Goal: Information Seeking & Learning: Learn about a topic

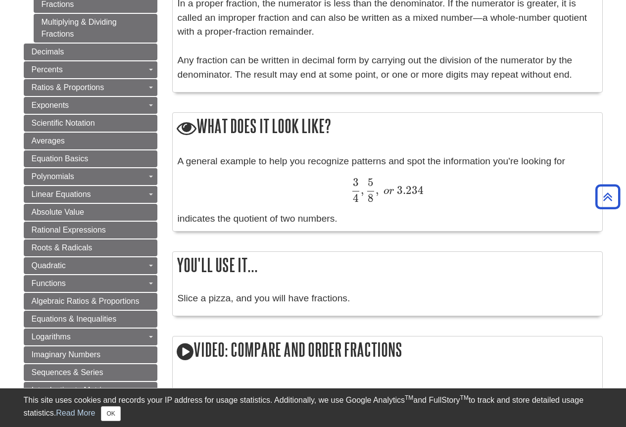
scroll to position [495, 0]
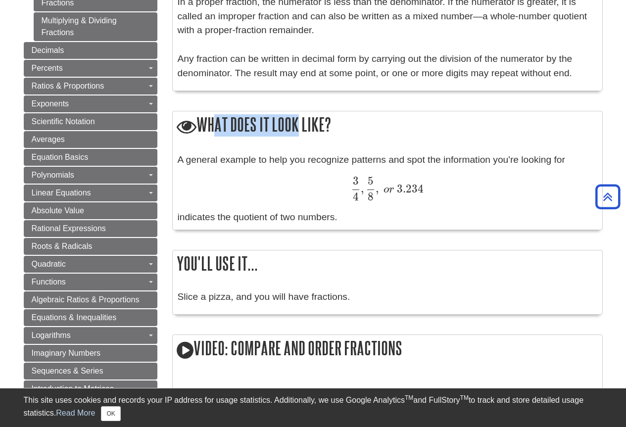
drag, startPoint x: 206, startPoint y: 126, endPoint x: 380, endPoint y: 134, distance: 173.8
click at [296, 123] on h2 "What does it look like?" at bounding box center [387, 125] width 429 height 28
drag, startPoint x: 389, startPoint y: 130, endPoint x: 344, endPoint y: 137, distance: 45.1
click at [387, 129] on h2 "What does it look like?" at bounding box center [387, 125] width 429 height 28
drag, startPoint x: 347, startPoint y: 123, endPoint x: 181, endPoint y: 125, distance: 165.8
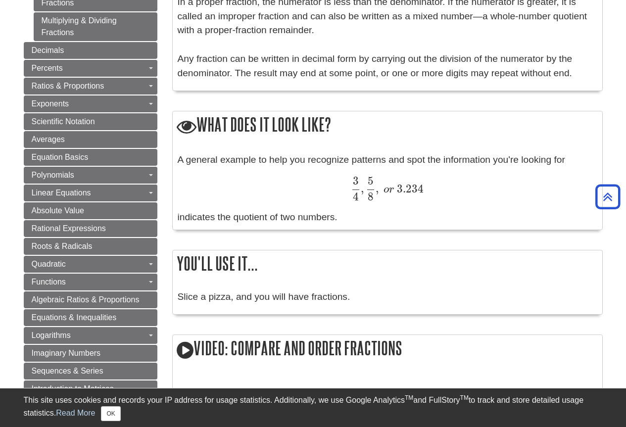
click at [181, 125] on h2 "What does it look like?" at bounding box center [387, 125] width 429 height 28
copy h2 "What does it look like?"
click at [342, 218] on div "A general example to help you recognize patterns and spot the information you'r…" at bounding box center [388, 189] width 420 height 72
drag, startPoint x: 340, startPoint y: 219, endPoint x: 178, endPoint y: 151, distance: 175.7
click at [178, 151] on div "A general example to help you recognize patterns and spot the information you'r…" at bounding box center [387, 189] width 429 height 82
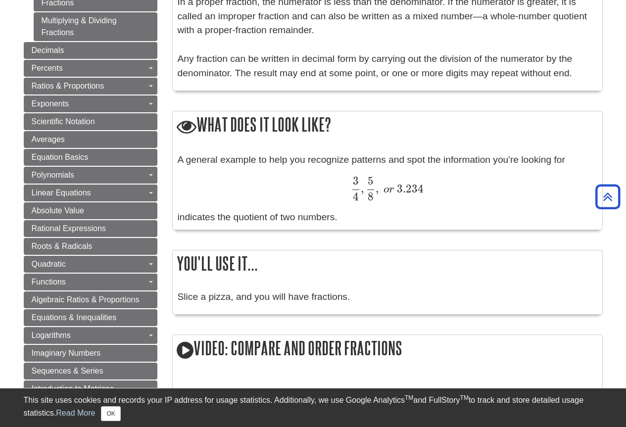
copy div "A general example to help you recognize patterns and spot the information you'r…"
click at [189, 123] on icon at bounding box center [187, 127] width 20 height 20
click at [190, 124] on icon at bounding box center [187, 127] width 20 height 20
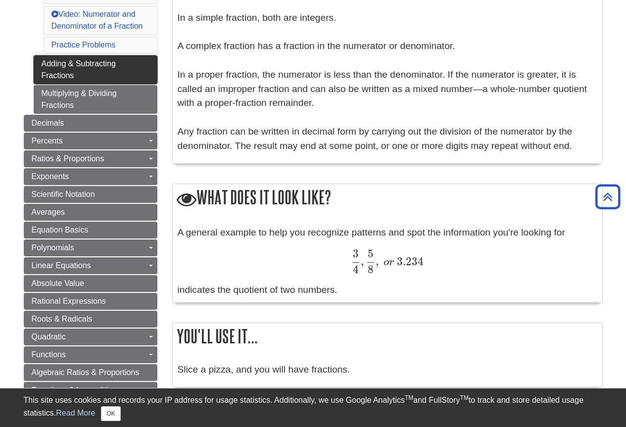
scroll to position [346, 0]
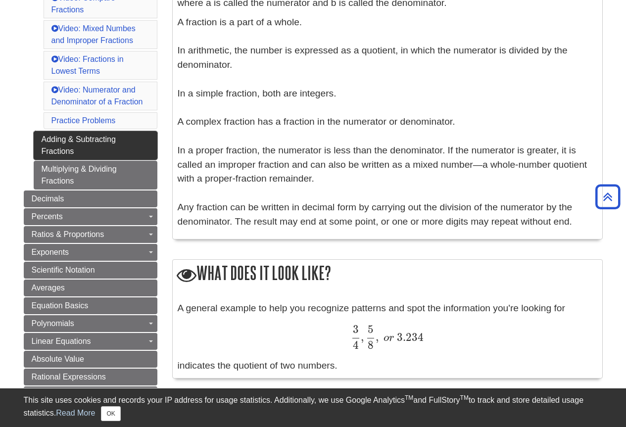
click at [102, 134] on link "Adding & Subtracting Fractions" at bounding box center [96, 145] width 124 height 29
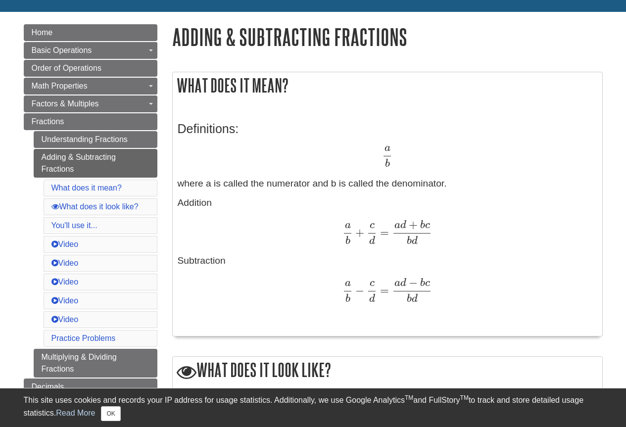
scroll to position [49, 0]
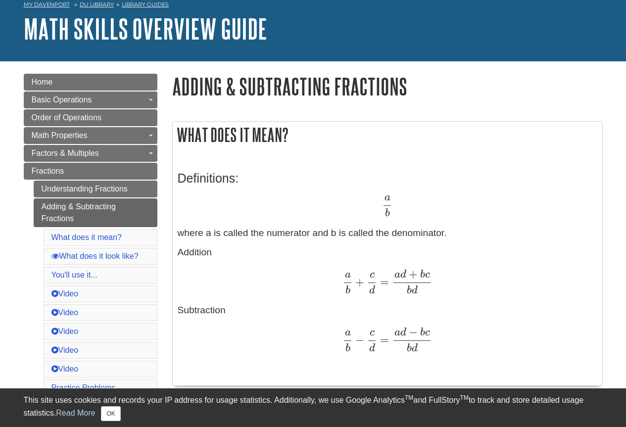
drag, startPoint x: 411, startPoint y: 92, endPoint x: 403, endPoint y: 89, distance: 8.8
click at [404, 90] on h1 "Adding & Subtracting Fractions" at bounding box center [387, 86] width 430 height 25
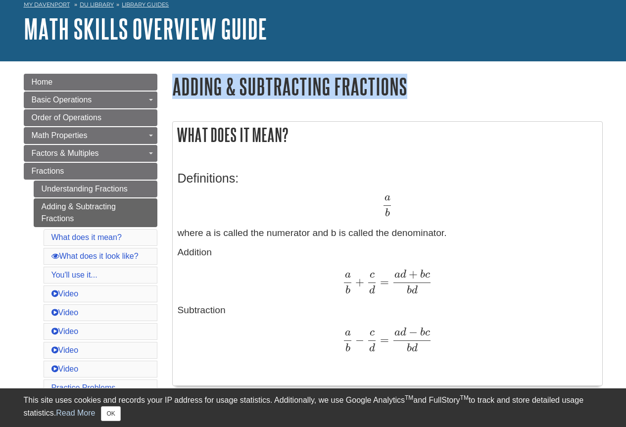
drag, startPoint x: 408, startPoint y: 87, endPoint x: 175, endPoint y: 89, distance: 233.0
click at [175, 89] on h1 "Adding & Subtracting Fractions" at bounding box center [387, 86] width 430 height 25
copy h1 "Adding & Subtracting Fractions"
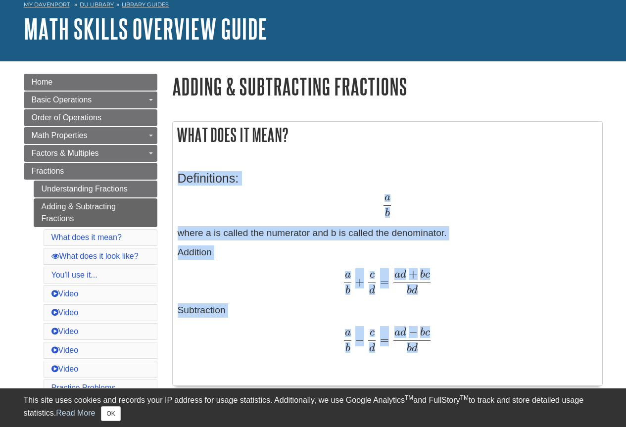
drag, startPoint x: 179, startPoint y: 176, endPoint x: 437, endPoint y: 341, distance: 306.6
click at [437, 341] on div "Definitions: a b a b where a is called the numerator and b is called the denomi…" at bounding box center [388, 270] width 420 height 219
copy div "Definitions: a b a b where a is called the numerator and b is called the denomi…"
click at [451, 294] on p "Addition a b + c d = a d + b c b d a b + c d = a d + b c b d Subtraction a b − …" at bounding box center [388, 310] width 420 height 130
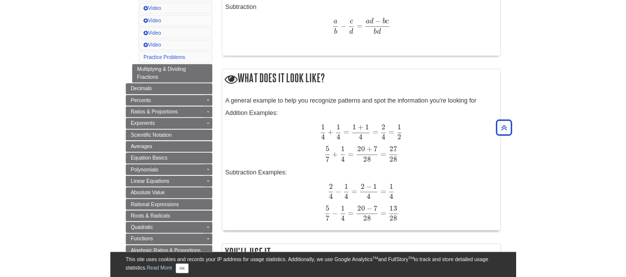
scroll to position [346, 0]
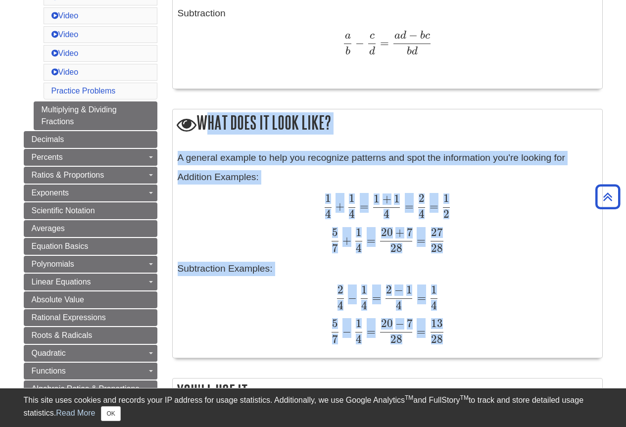
drag, startPoint x: 199, startPoint y: 121, endPoint x: 449, endPoint y: 310, distance: 313.3
click at [450, 325] on div "What does it look like? A general example to help you recognize patterns and sp…" at bounding box center [387, 233] width 430 height 249
click at [516, 263] on p "Addition Examples: 1 4 + 1 4 = 1 + 1 4 = 2 4 = 1 2 1 4 + 1 4 = 1 + 1 4 = 2 4 = …" at bounding box center [388, 256] width 420 height 173
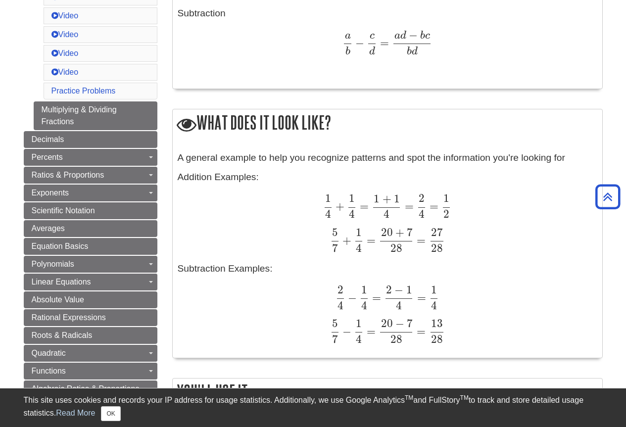
click at [541, 207] on div "1 4 + 1 4 = 1 + 1 4 = 2 4 = 1 2 1 4 + 1 4 = 1 + 1 4 = 2 4 = 1 2" at bounding box center [388, 206] width 420 height 24
drag, startPoint x: 541, startPoint y: 207, endPoint x: 571, endPoint y: 260, distance: 60.9
click at [571, 260] on p "Addition Examples: 1 4 + 1 4 = 1 + 1 4 = 2 4 = 1 2 1 4 + 1 4 = 1 + 1 4 = 2 4 = …" at bounding box center [388, 256] width 420 height 173
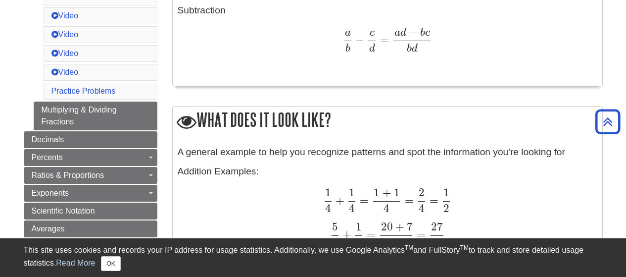
click at [383, 169] on div "A general example to help you recognize patterns and spot the information you'r…" at bounding box center [388, 246] width 420 height 202
click at [536, 193] on div "1 4 + 1 4 = 1 + 1 4 = 2 4 = 1 2 1 4 + 1 4 = 1 + 1 4 = 2 4 = 1 2" at bounding box center [388, 200] width 420 height 24
